Goal: Find specific page/section: Find specific page/section

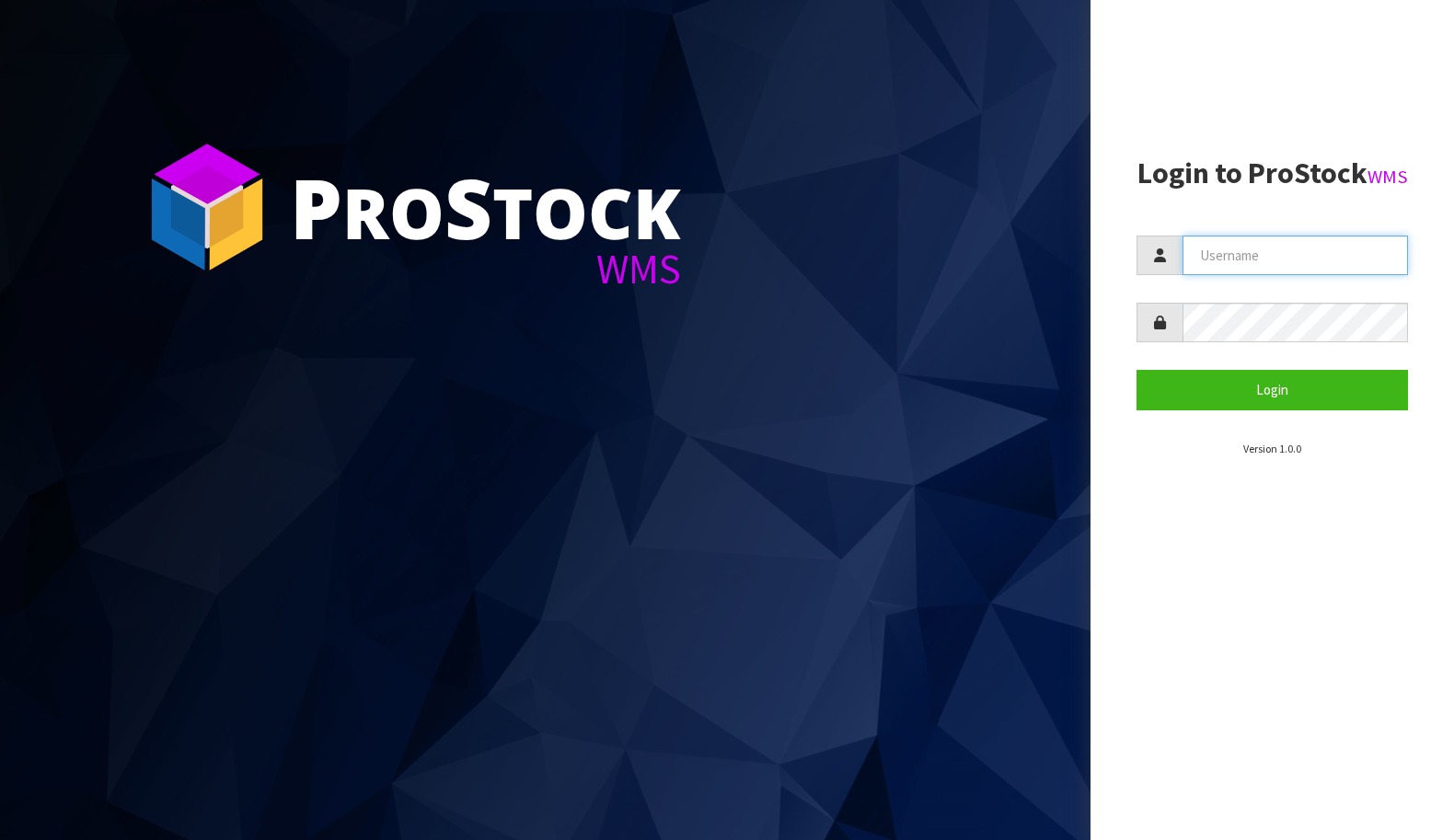
type input "BABW"
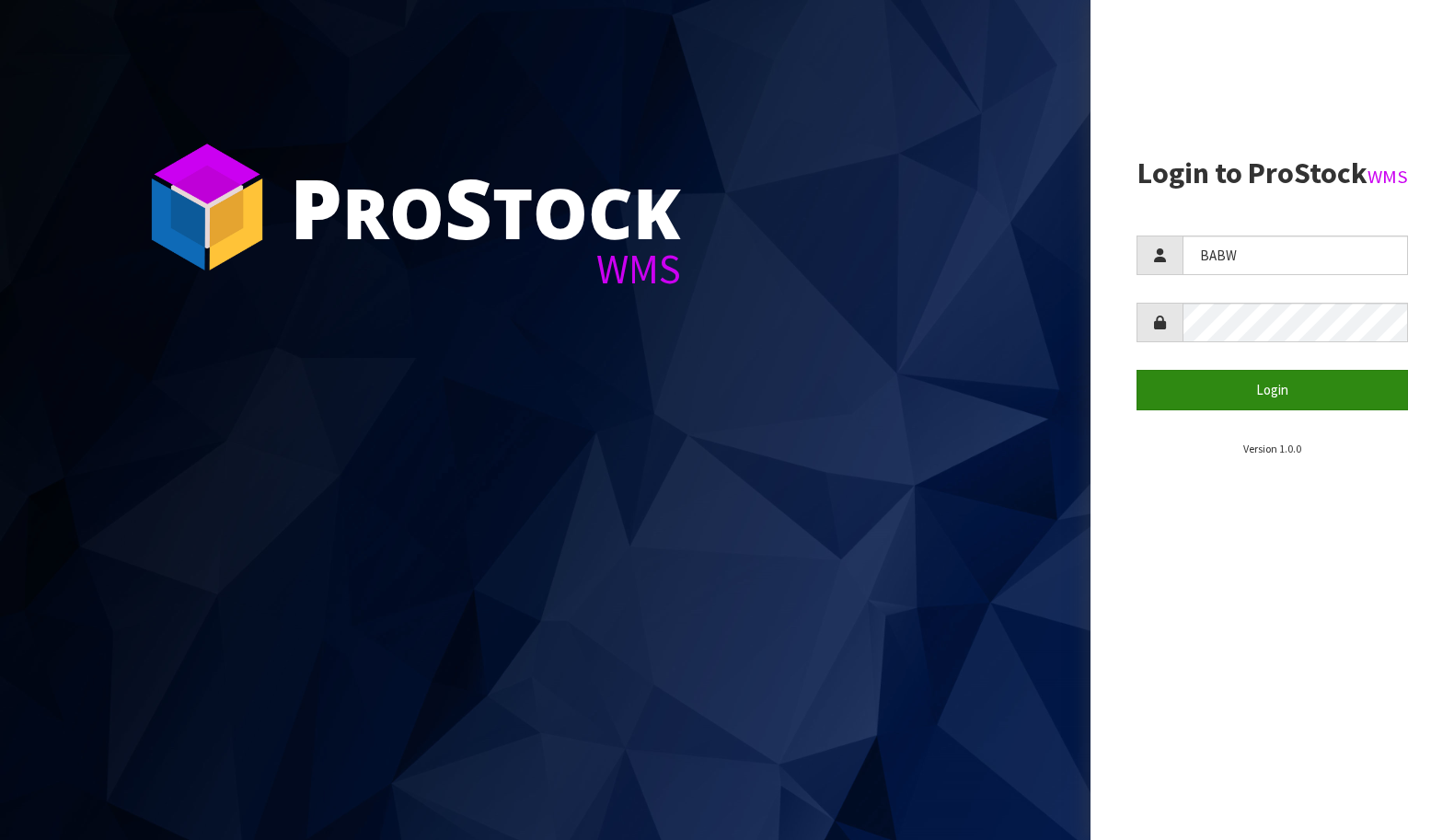
click at [1275, 409] on button "Login" at bounding box center [1272, 389] width 271 height 40
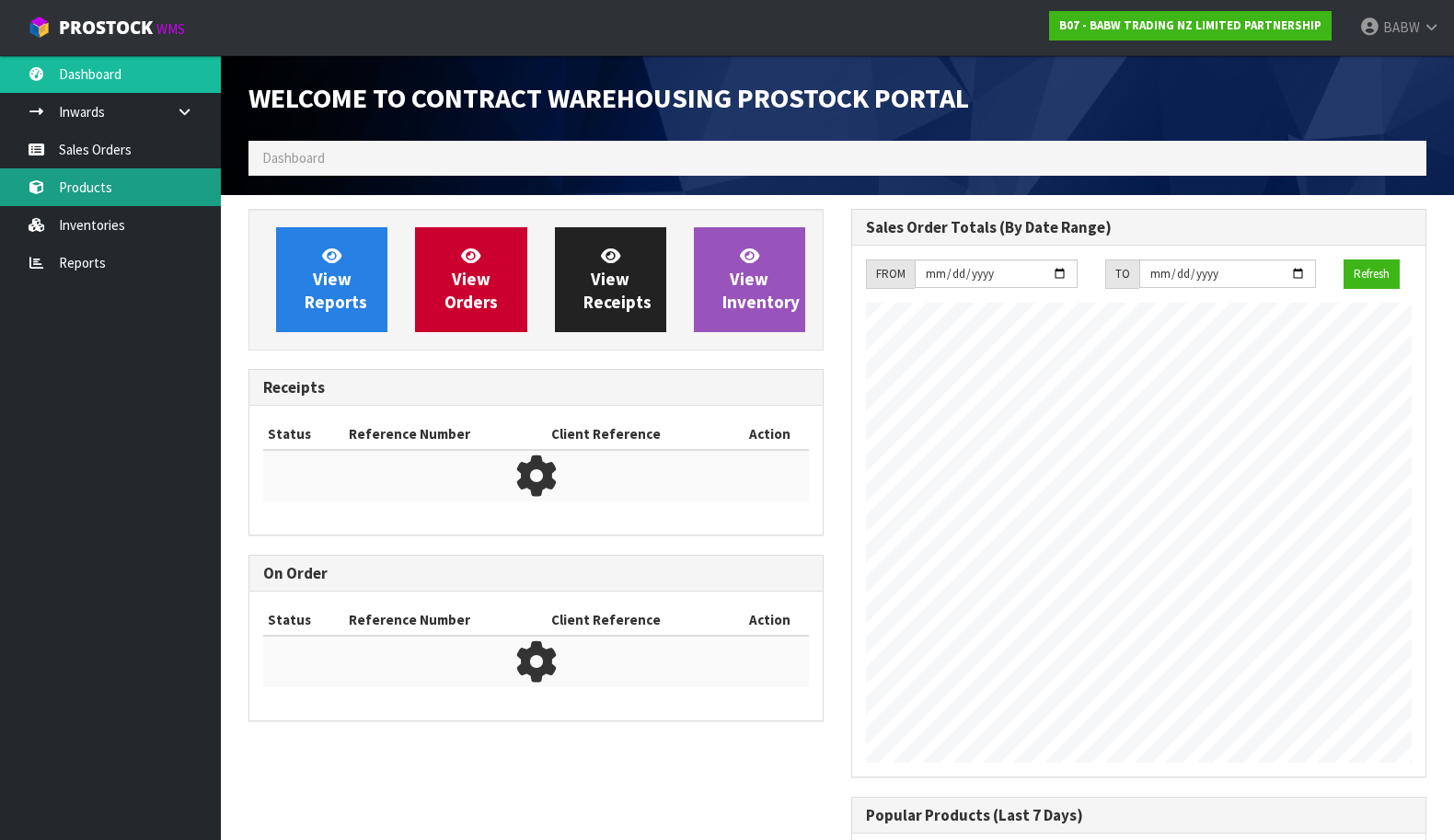
scroll to position [1015, 603]
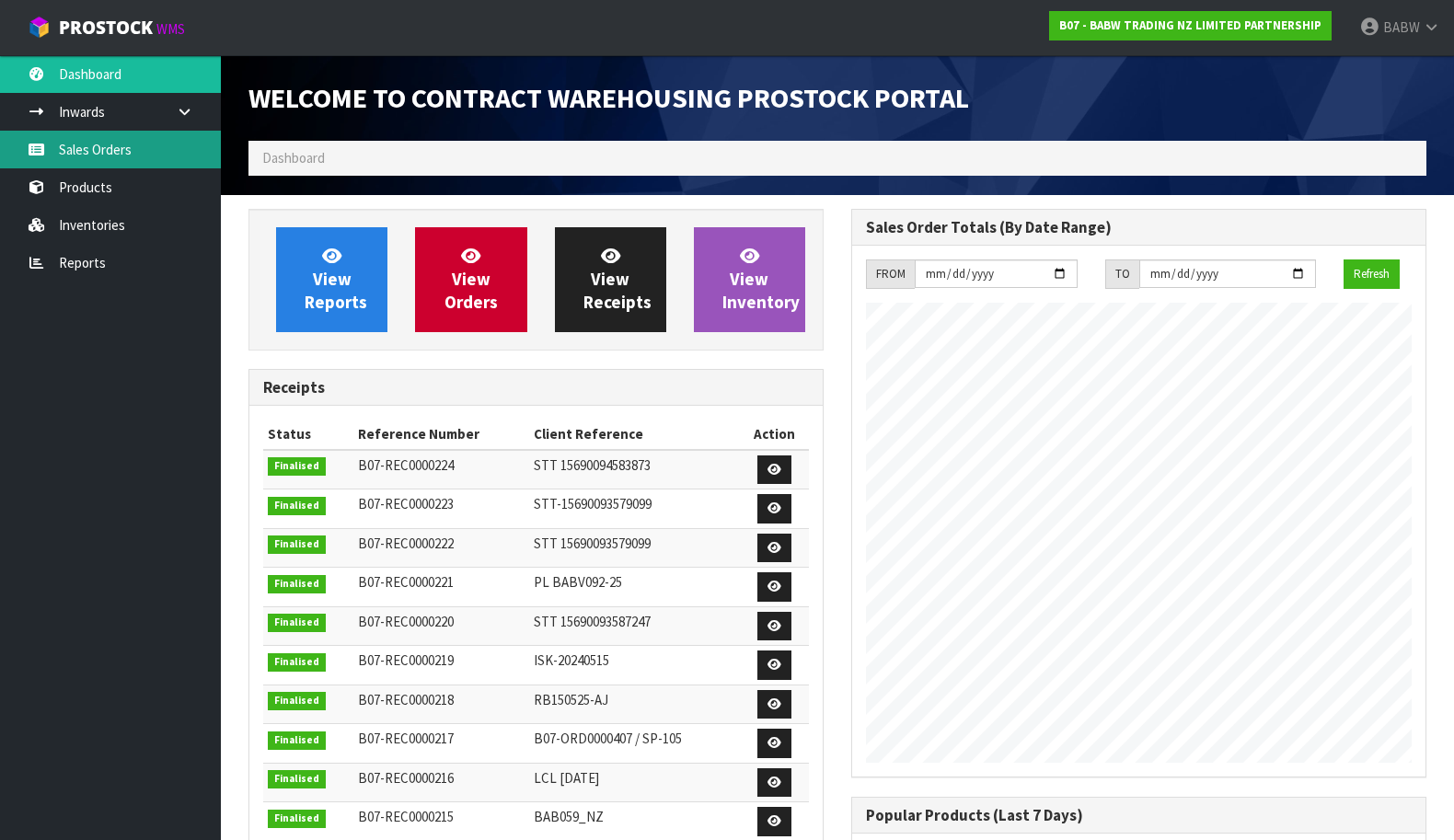
click at [179, 146] on link "Sales Orders" at bounding box center [110, 149] width 221 height 38
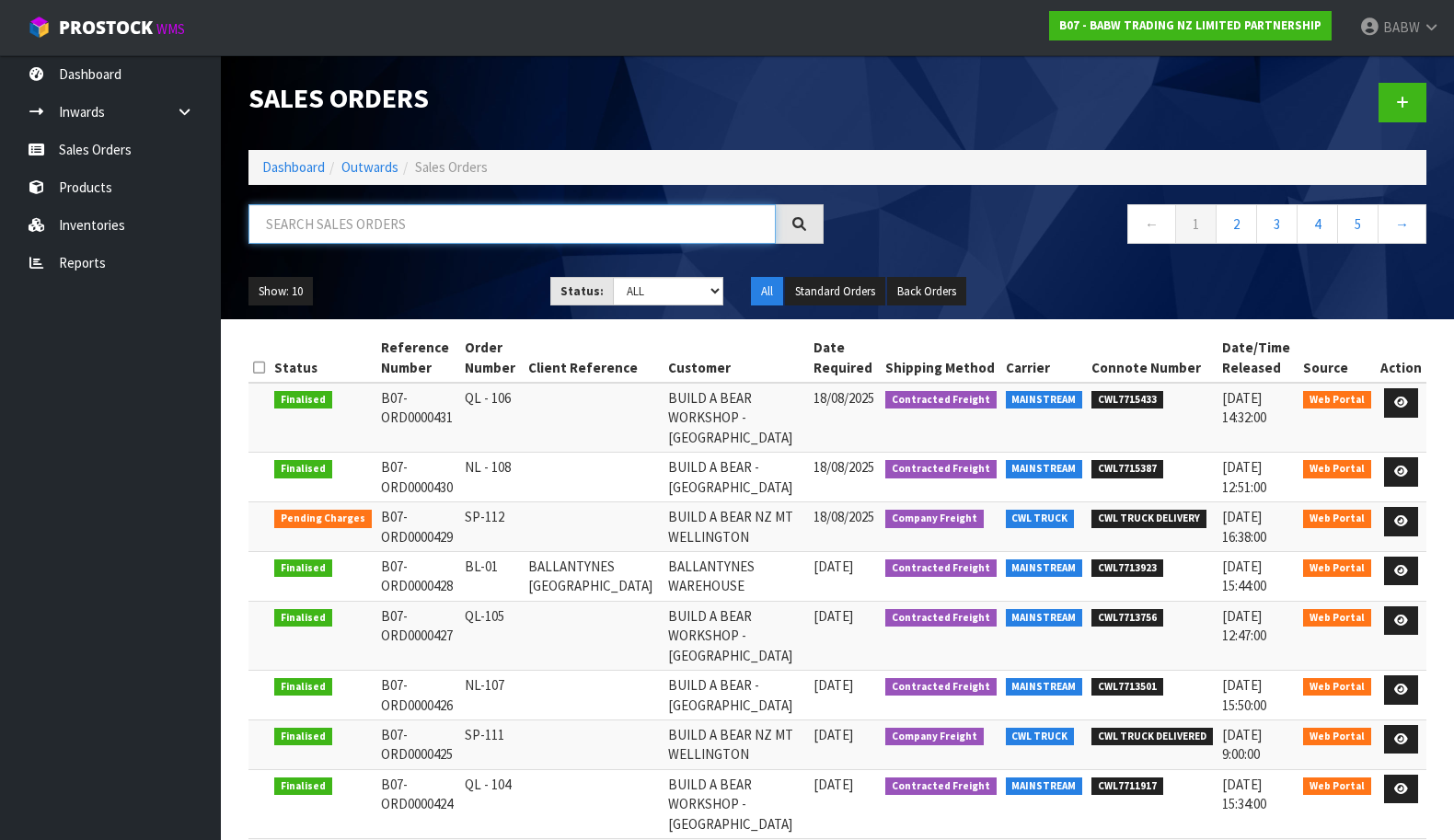
click at [419, 222] on input "text" at bounding box center [512, 224] width 527 height 40
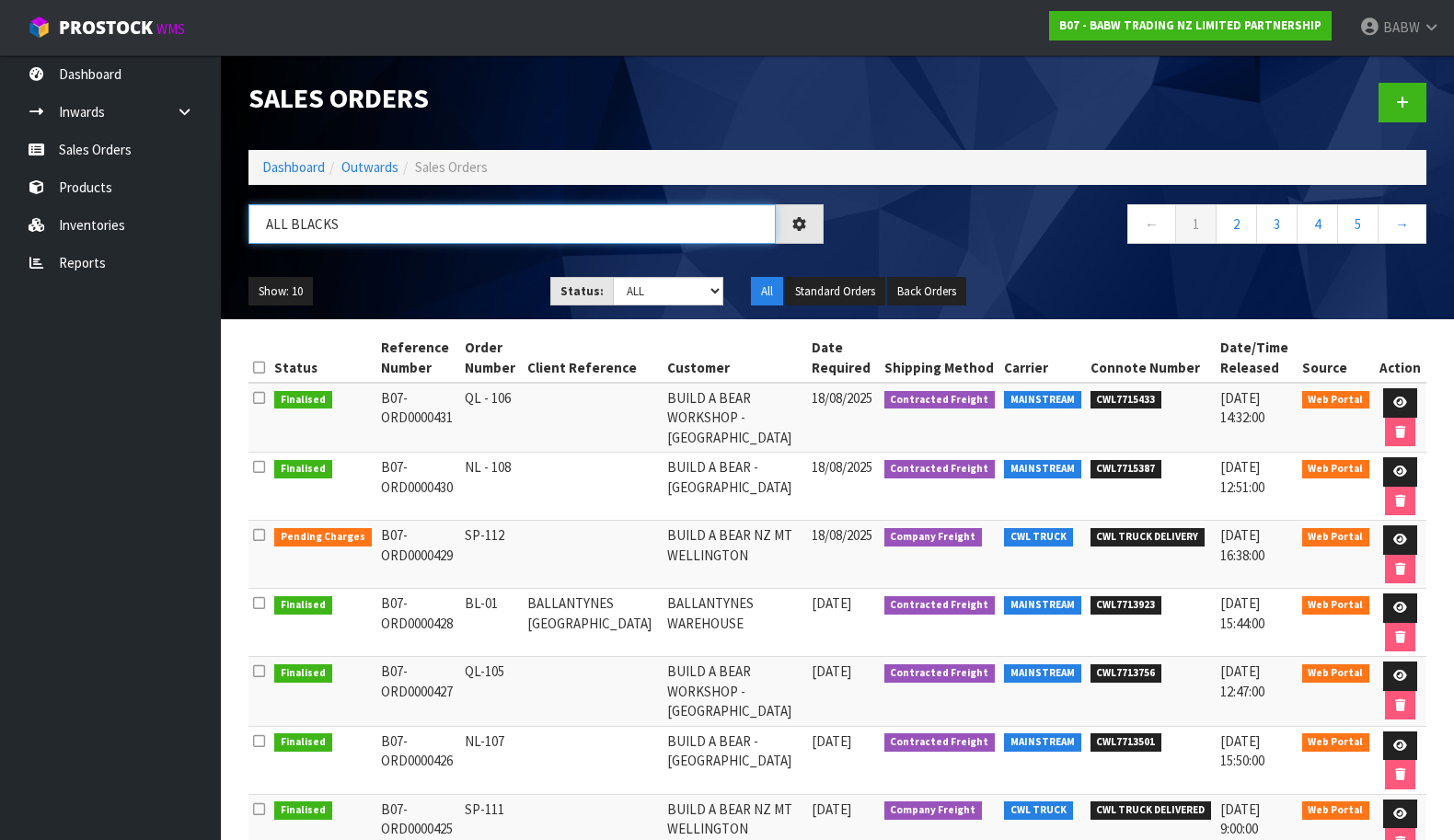
type input "ALL BLACKS"
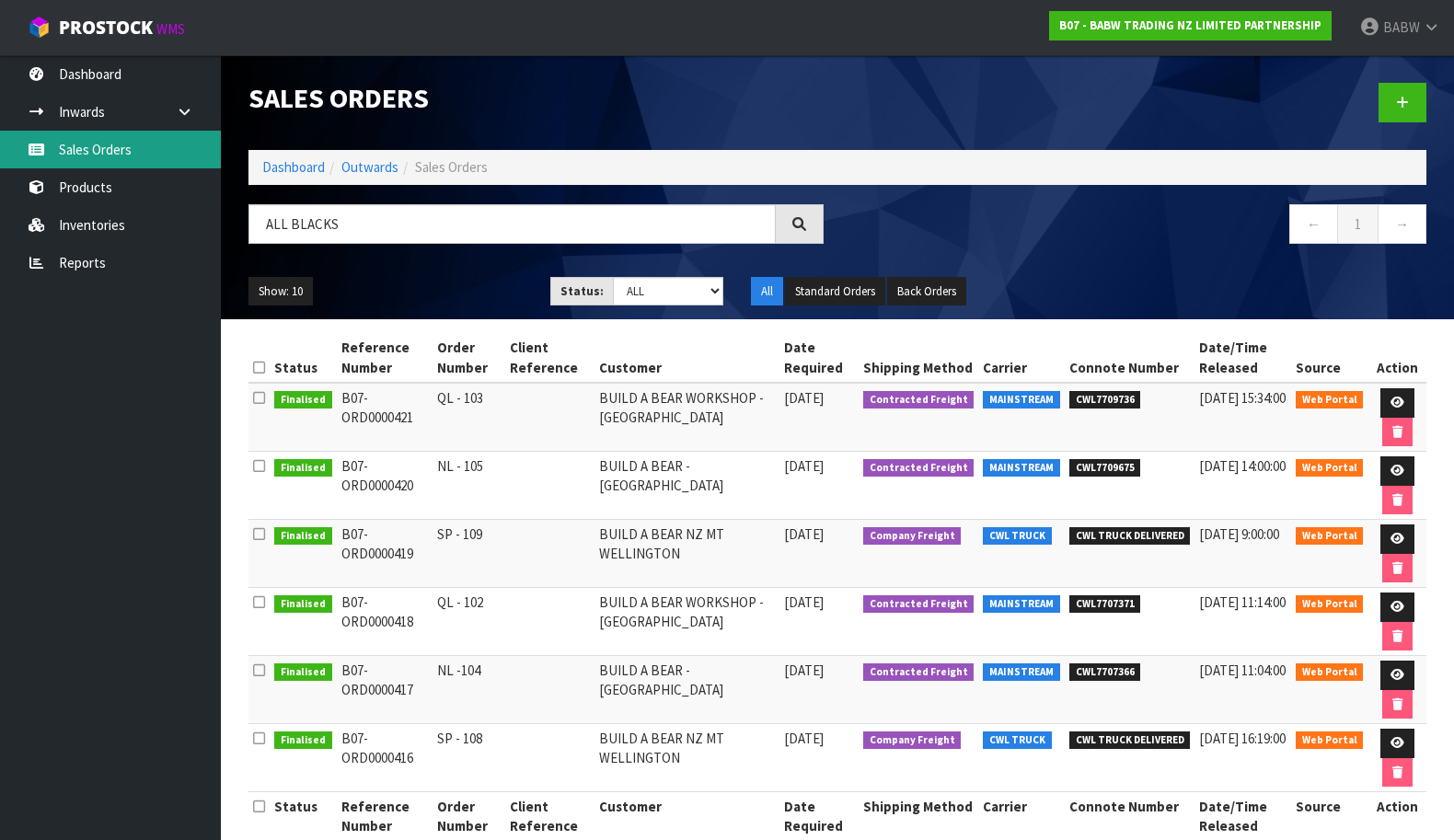
click at [143, 152] on link "Sales Orders" at bounding box center [110, 149] width 221 height 38
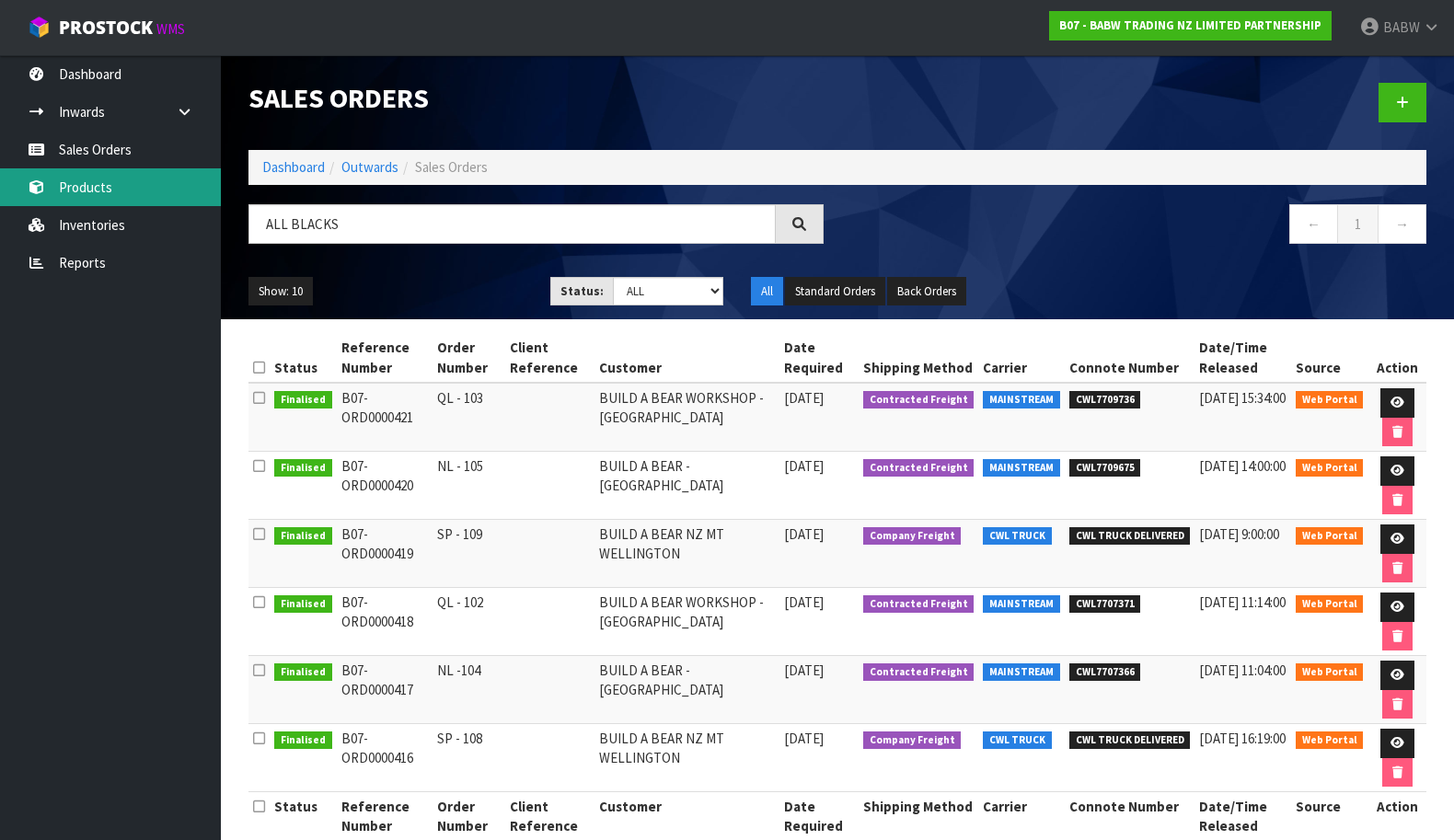
click at [111, 198] on link "Products" at bounding box center [110, 187] width 221 height 38
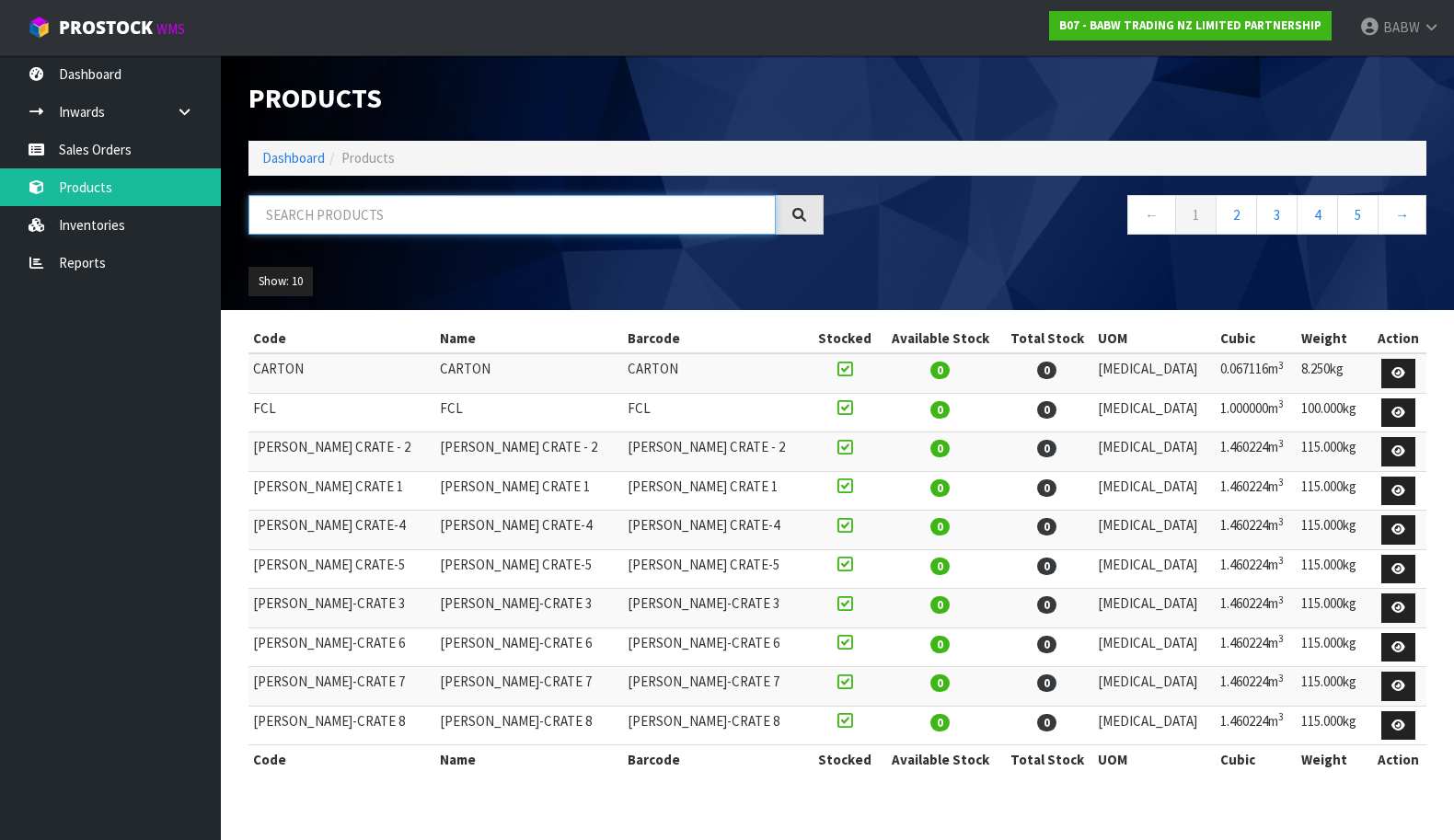
click at [421, 207] on input "text" at bounding box center [512, 214] width 527 height 40
type input "ALL BLACKS"
